Goal: Communication & Community: Answer question/provide support

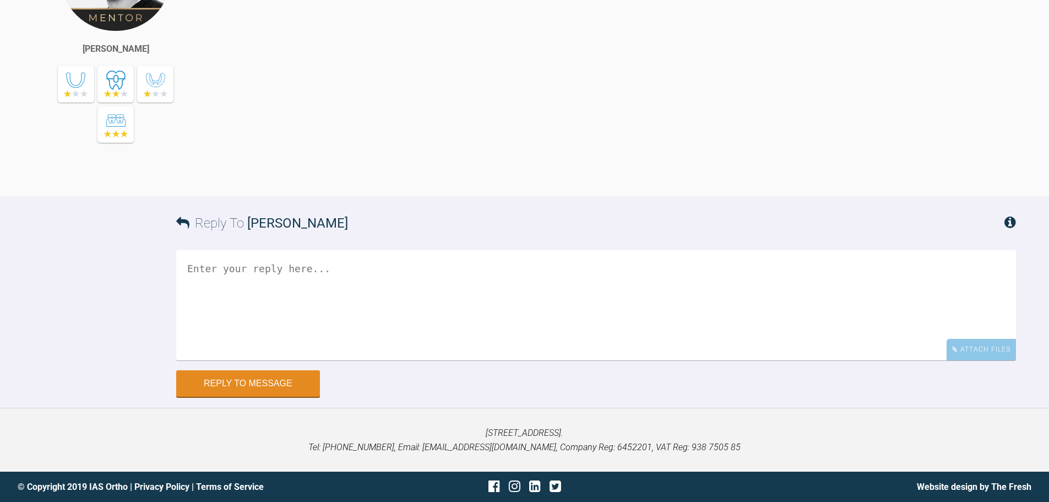
scroll to position [5841, 0]
click at [966, 360] on div "Attach Files" at bounding box center [980, 349] width 69 height 21
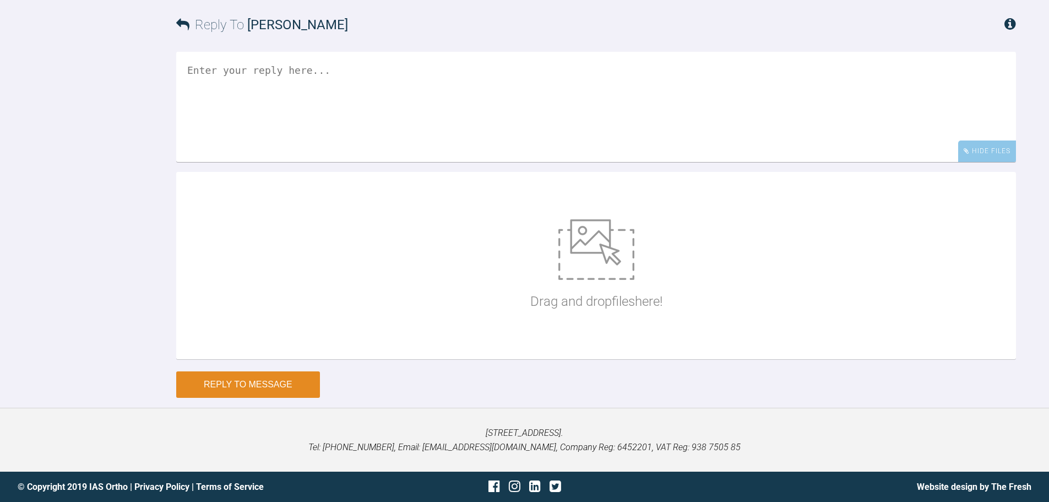
scroll to position [6151, 0]
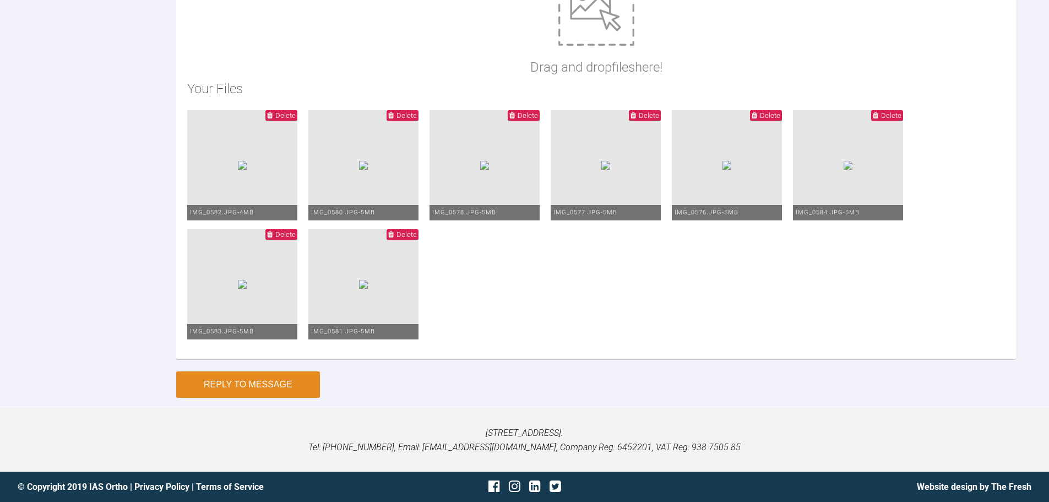
type textarea "Hi Zaid, This is Cayla today. Continuing space closure with class II's as shown…"
click at [306, 386] on button "Reply to Message" at bounding box center [248, 384] width 144 height 26
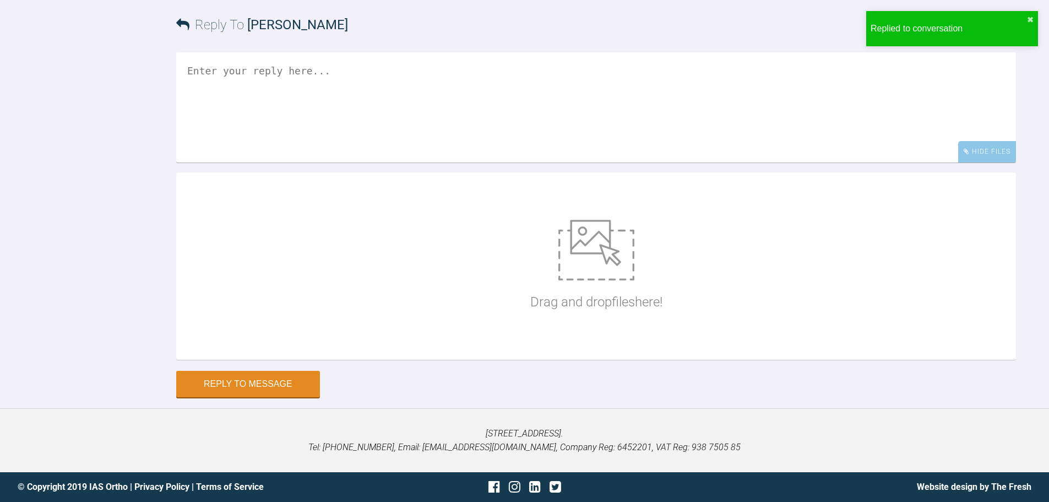
scroll to position [6320, 0]
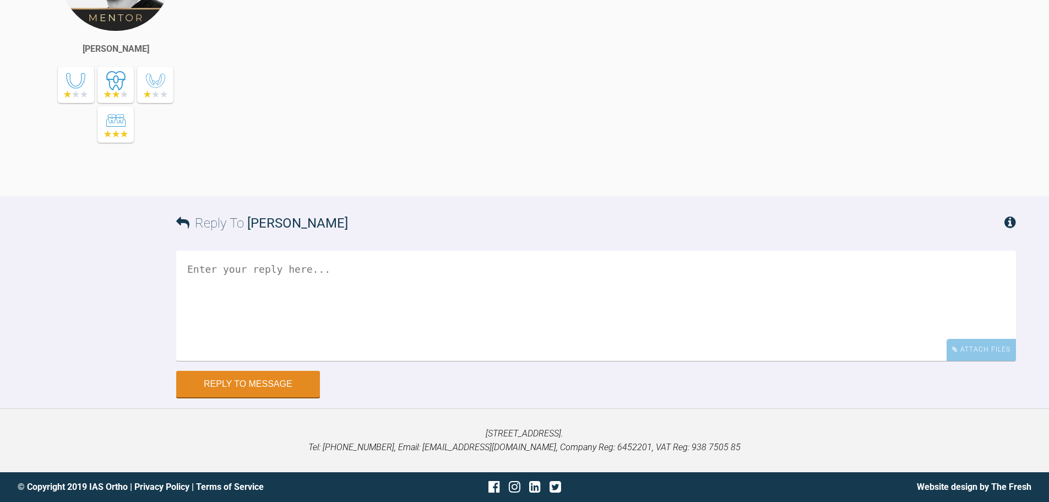
scroll to position [9962, 0]
click at [974, 355] on div "Attach Files" at bounding box center [980, 349] width 69 height 21
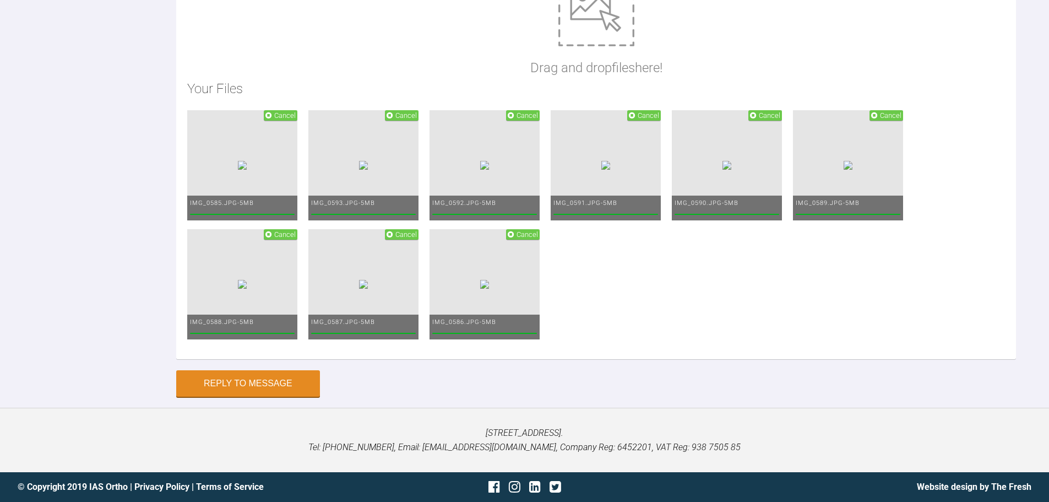
scroll to position [9830, 0]
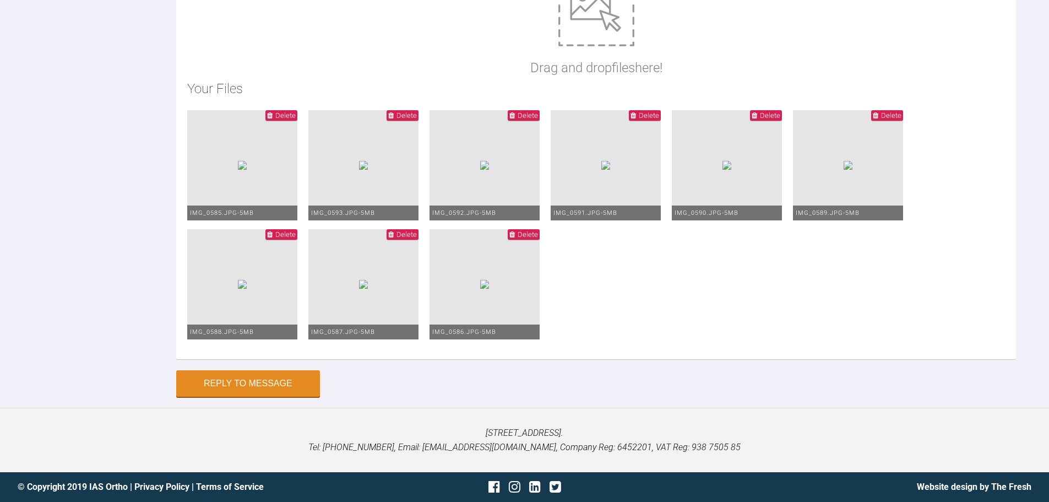
scroll to position [10358, 0]
type textarea "Hi Zaid, This is Eve today. I have bracketed UL7 and rebonded LR7/UR6 which cam…"
click at [284, 386] on button "Reply to Message" at bounding box center [248, 384] width 144 height 26
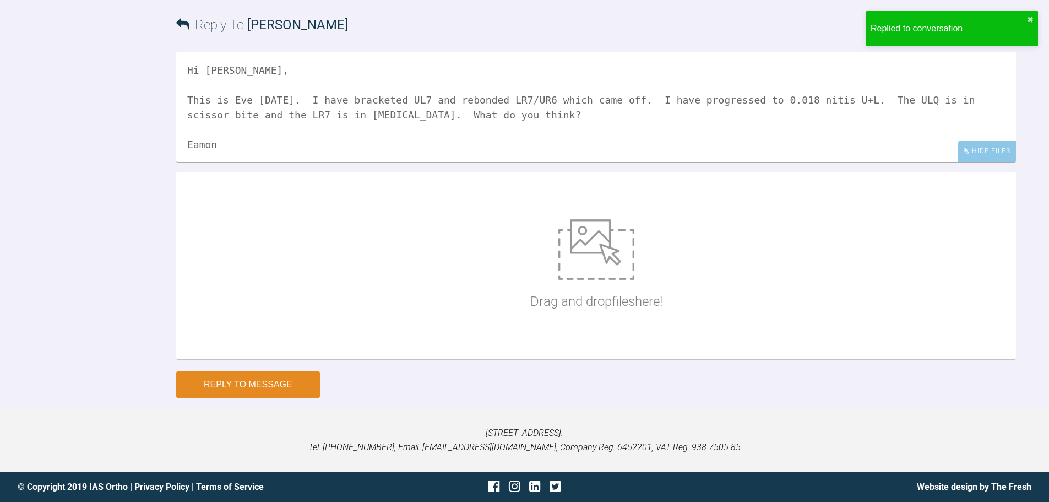
scroll to position [10329, 0]
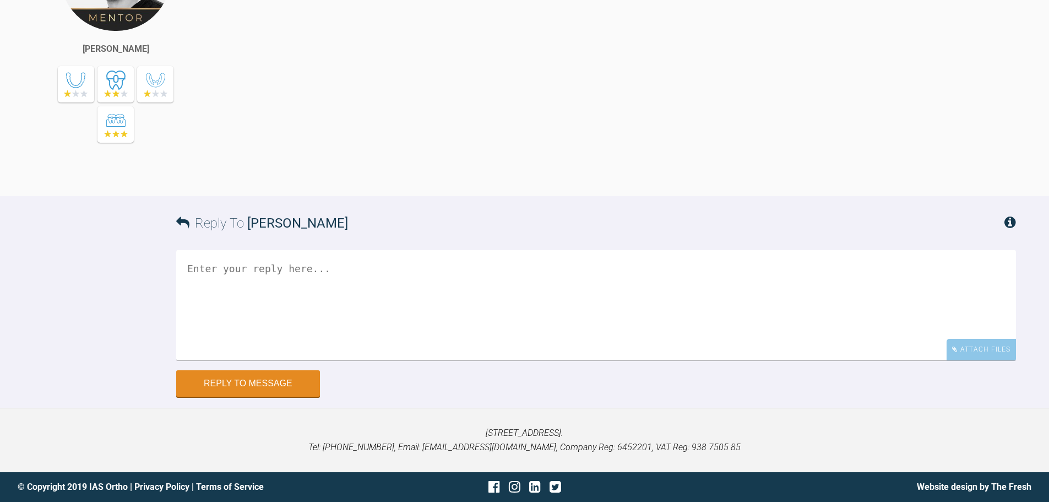
scroll to position [4465, 0]
click at [955, 352] on icon at bounding box center [955, 349] width 6 height 7
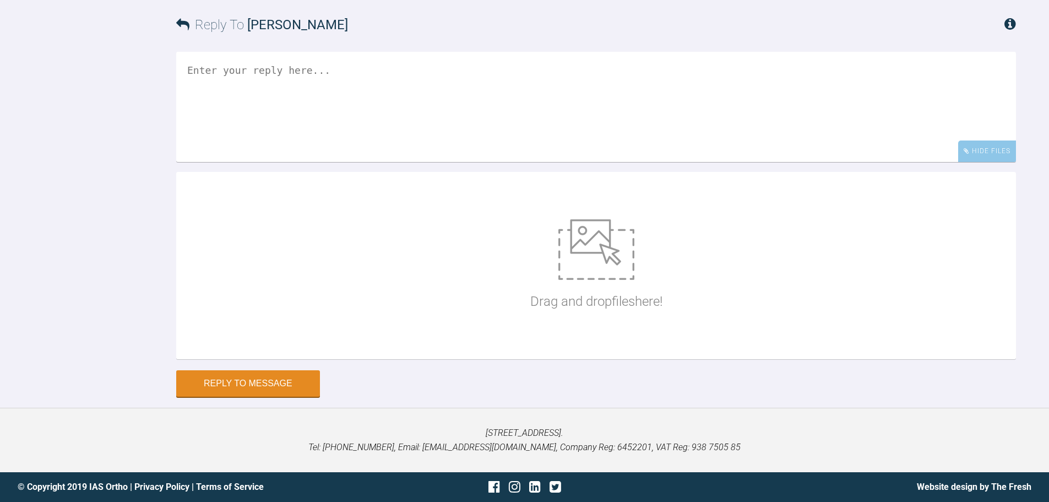
scroll to position [4685, 0]
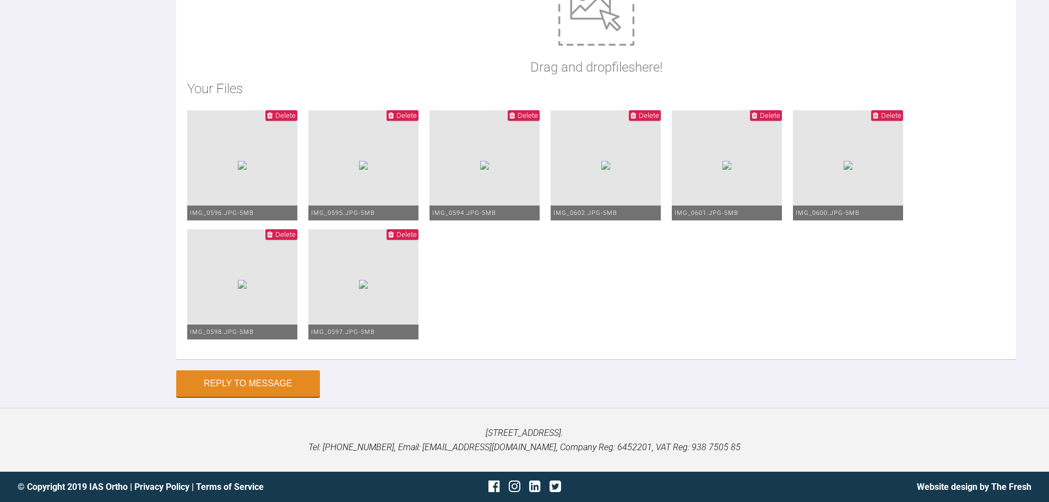
type textarea "Hi Zaid, This is Lily today. I have progressed to 19*25 nitis U+L and full arch…"
click at [254, 382] on button "Reply to Message" at bounding box center [248, 384] width 144 height 26
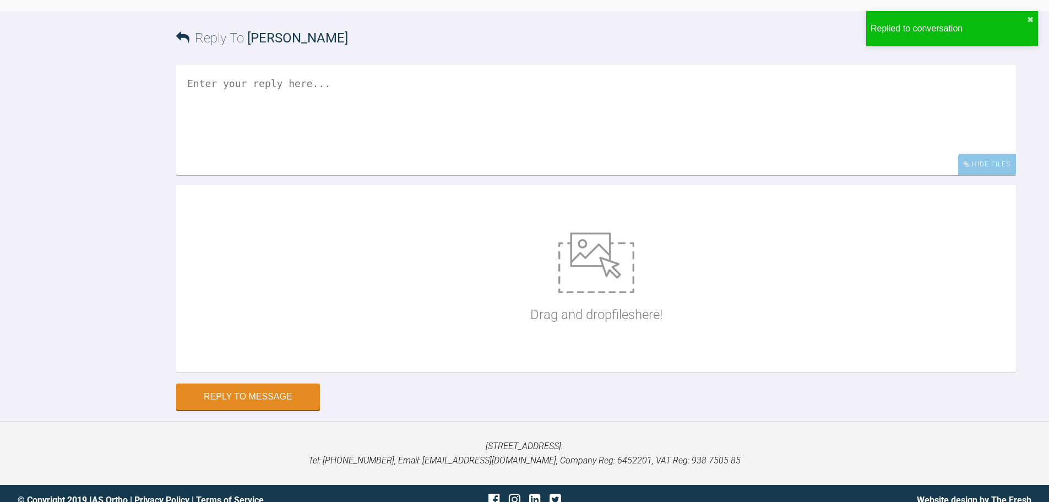
scroll to position [4883, 0]
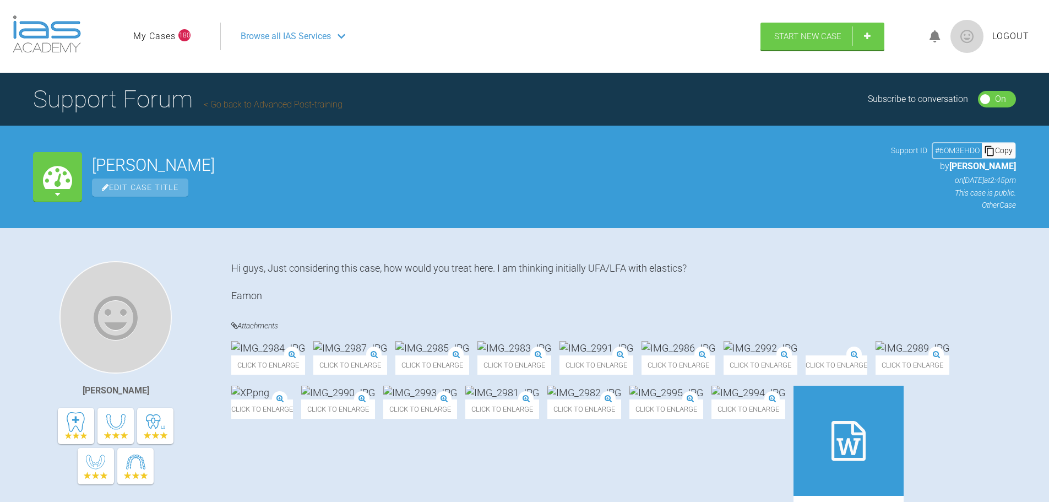
scroll to position [4, 0]
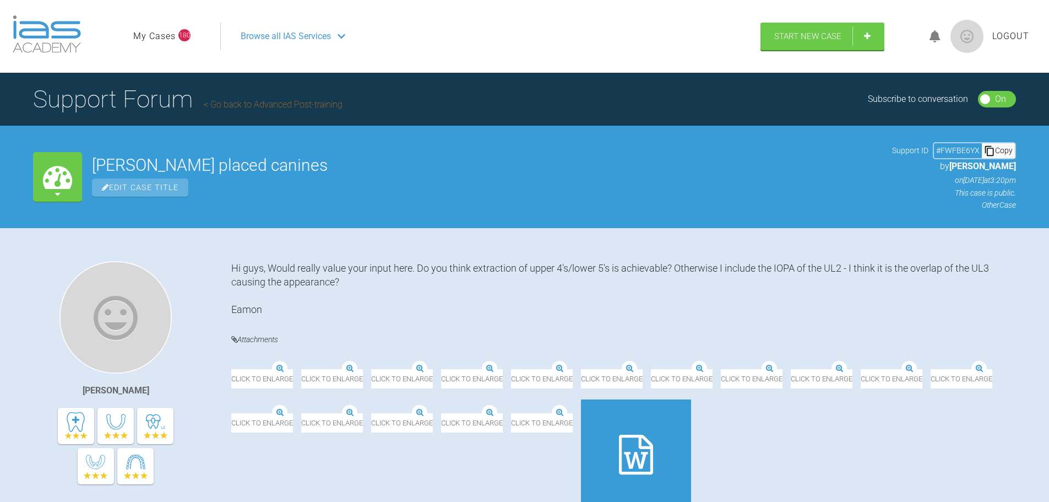
scroll to position [11190, 0]
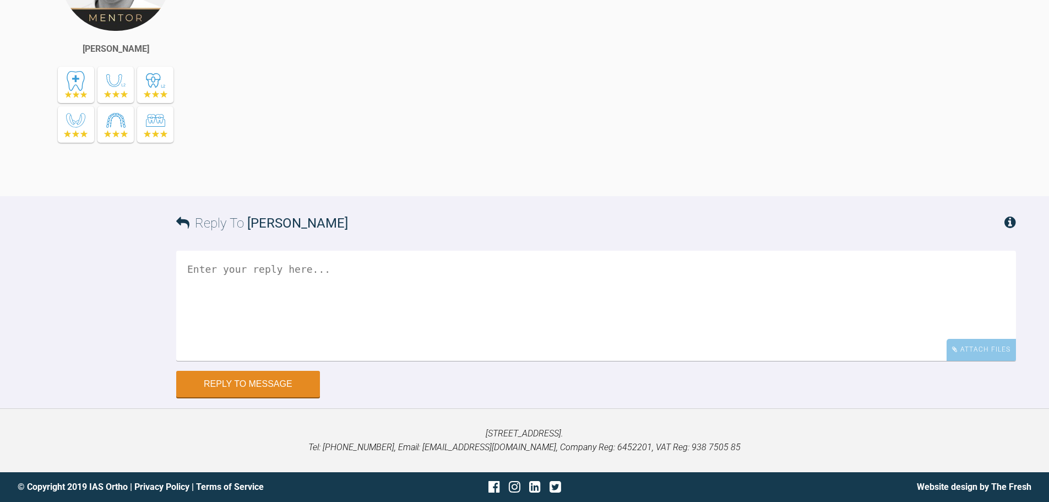
scroll to position [21654, 0]
click at [980, 353] on div "Attach Files" at bounding box center [980, 349] width 69 height 21
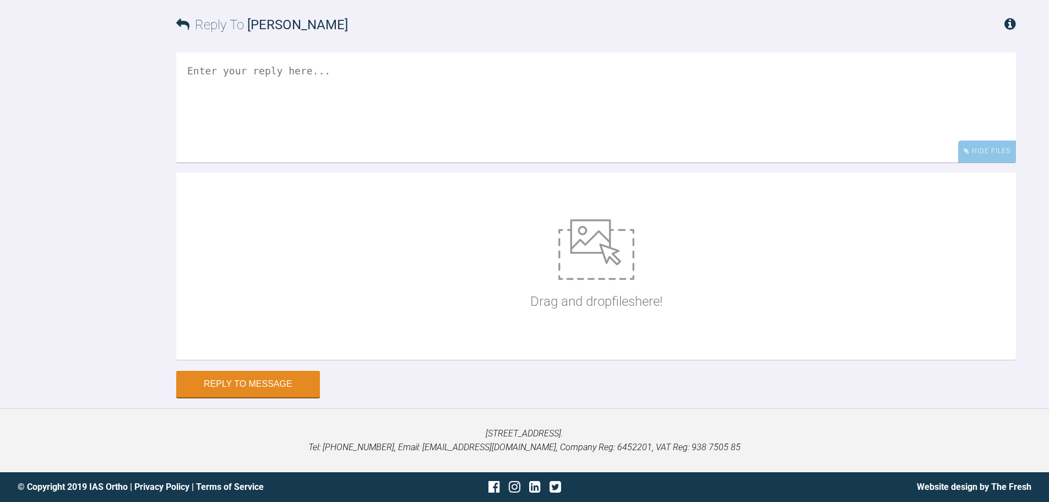
scroll to position [21852, 0]
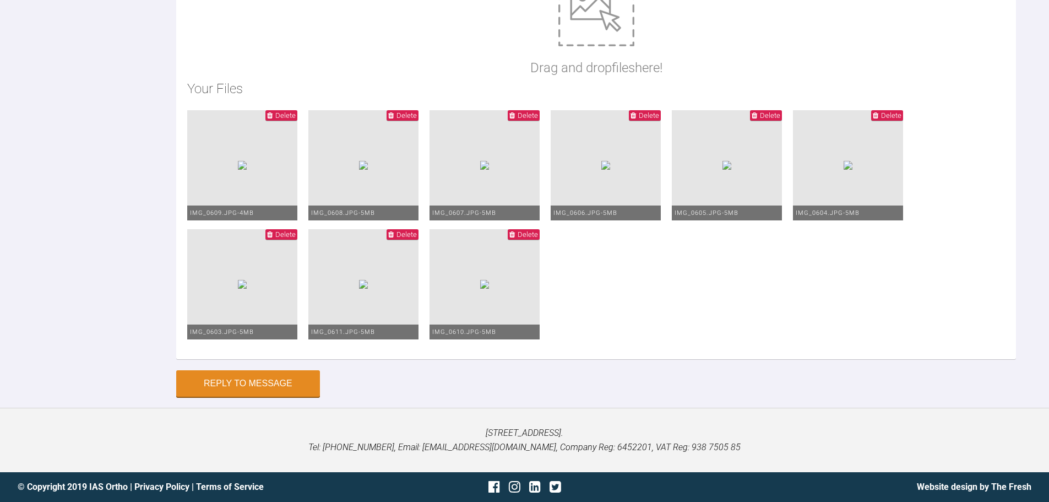
type textarea "Hi [PERSON_NAME], This is [PERSON_NAME] [DATE]. I have had a lot of issues over…"
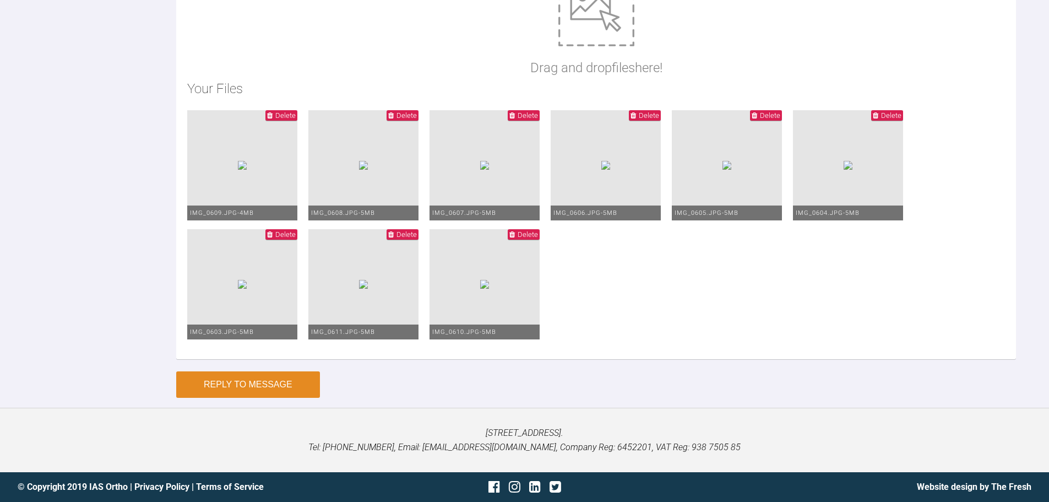
click at [296, 379] on button "Reply to Message" at bounding box center [248, 384] width 144 height 26
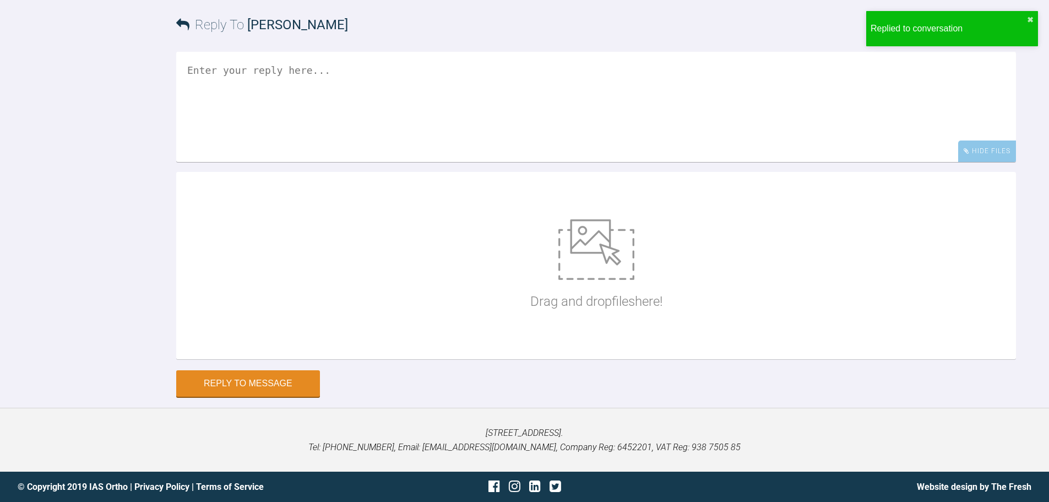
scroll to position [22021, 0]
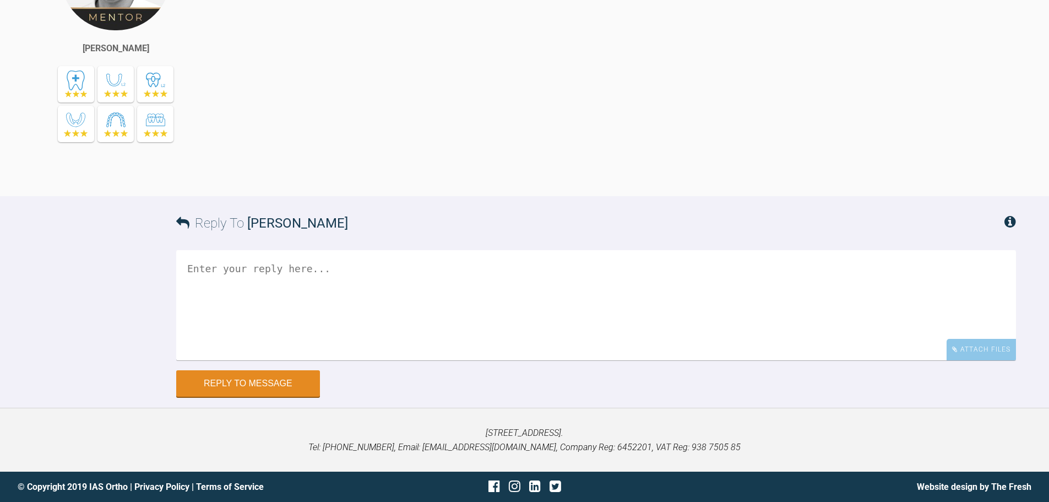
scroll to position [15489, 0]
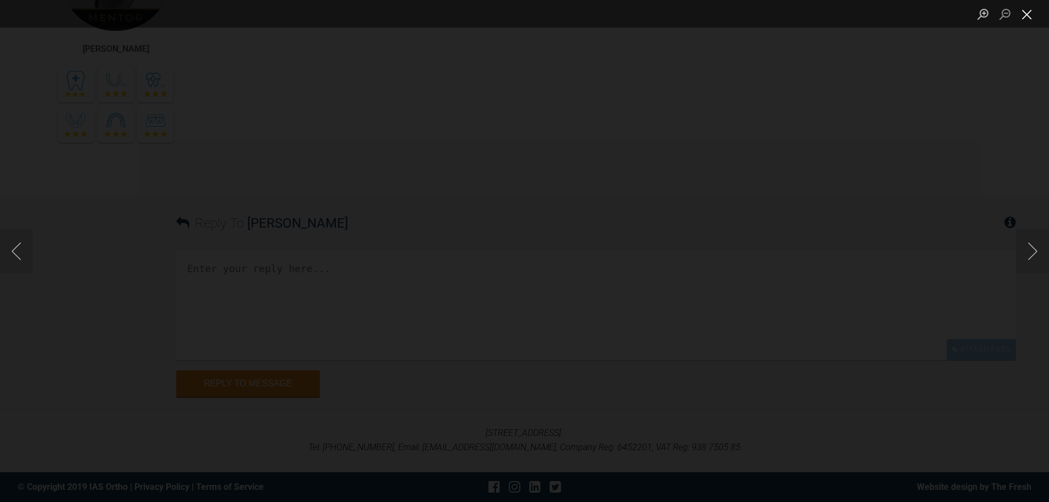
click at [1029, 12] on button "Close lightbox" at bounding box center [1027, 13] width 22 height 19
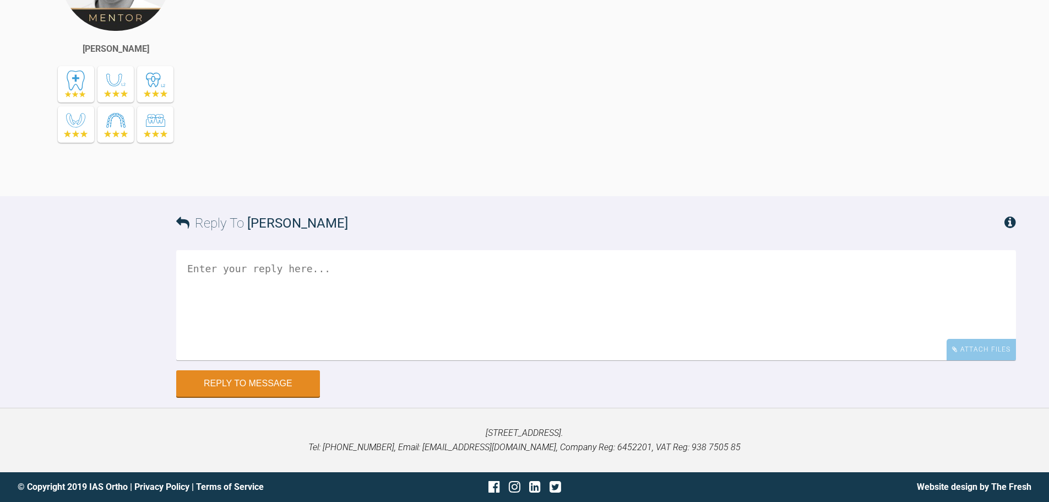
scroll to position [15874, 0]
click at [1005, 360] on div "Attach Files" at bounding box center [980, 349] width 69 height 21
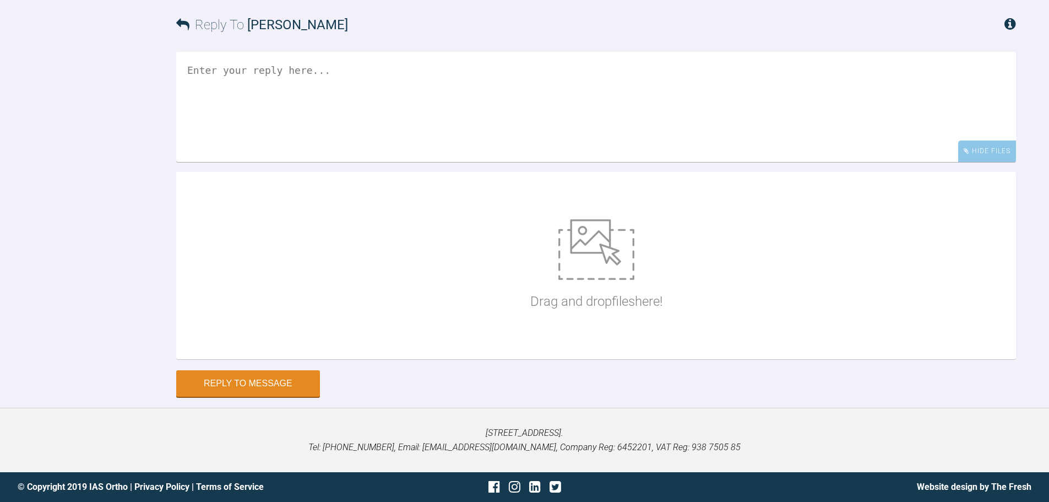
scroll to position [16182, 0]
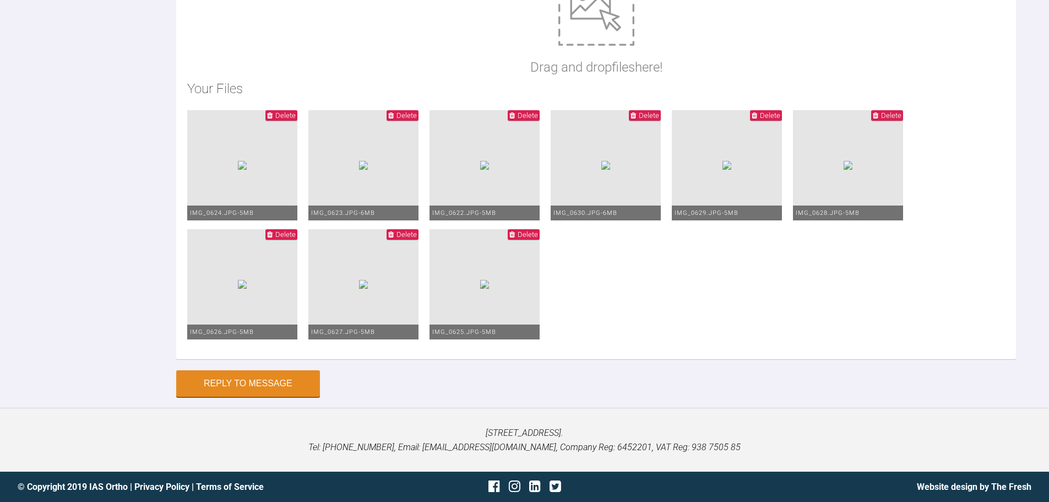
scroll to position [19, 0]
drag, startPoint x: 508, startPoint y: 378, endPoint x: 481, endPoint y: 347, distance: 40.6
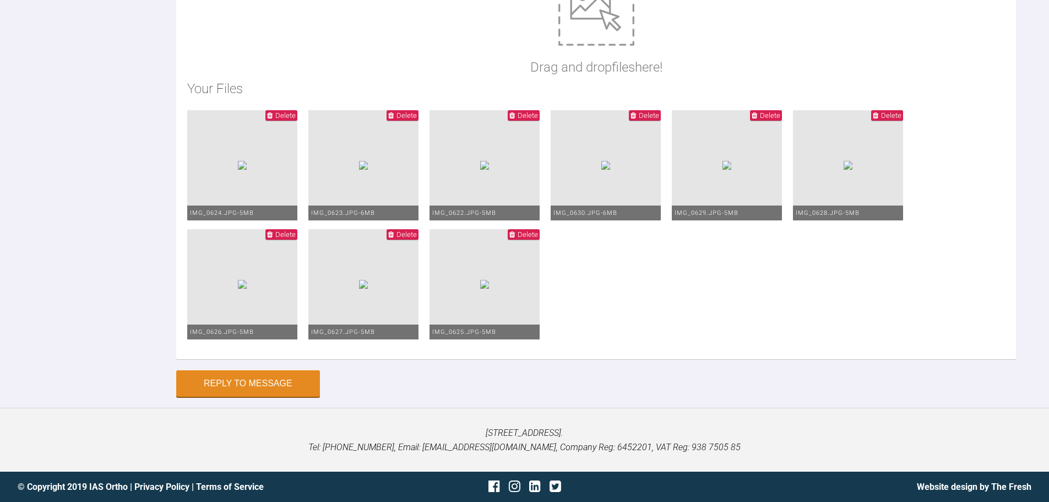
type textarea "Hi Asif, This is Cara today. I have adjusted again. UPPER: I think the midline …"
click at [270, 388] on button "Reply to Message" at bounding box center [248, 384] width 144 height 26
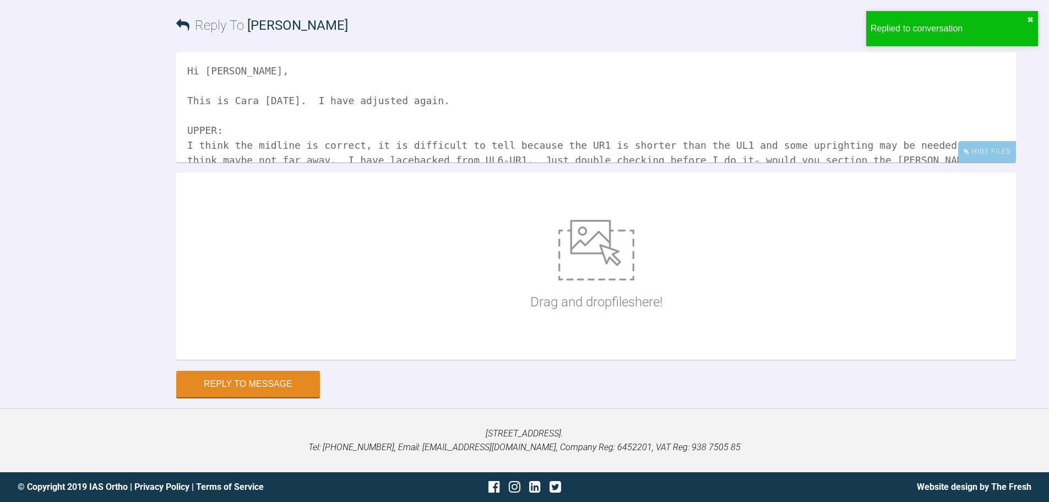
scroll to position [16351, 0]
